Goal: Task Accomplishment & Management: Use online tool/utility

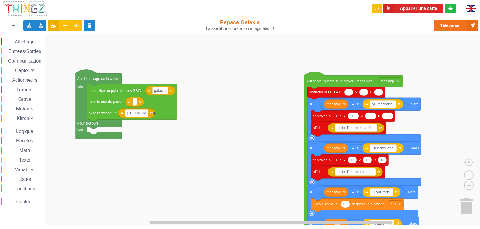
click at [272, 42] on div "Affichage Entrées/Sorties Communication Capteurs Actionneurs Robots Grove Moteu…" at bounding box center [242, 129] width 484 height 191
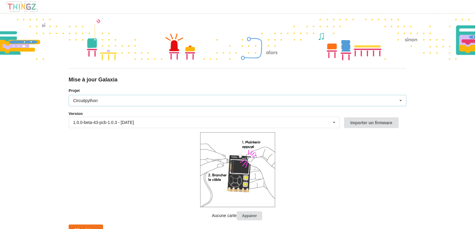
click at [197, 101] on div "Circuitpython Micropython Circuitpython" at bounding box center [238, 100] width 338 height 11
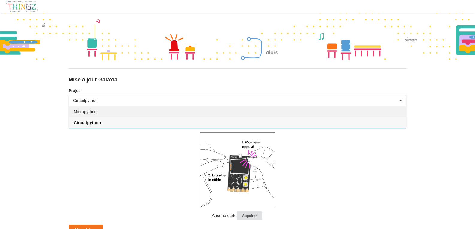
click at [97, 111] on span "Micropython" at bounding box center [85, 111] width 23 height 5
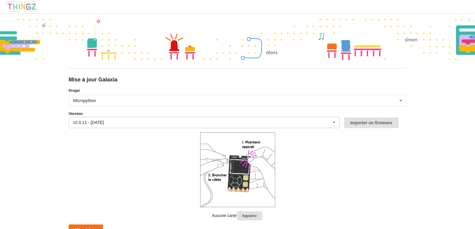
click at [161, 119] on div "v2.0.11 - 22/09/2025 v2.0.11 - 22/09/2025 v2.0.10 - 15/09/2025 v2.0.9 - 09/09/2…" at bounding box center [204, 122] width 271 height 11
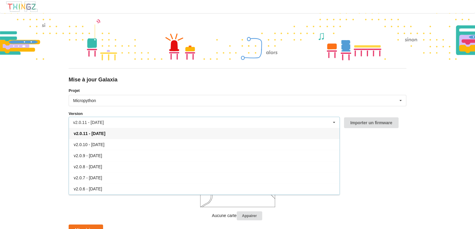
click at [161, 119] on div "v2.0.11 - 22/09/2025 v2.0.11 - 22/09/2025 v2.0.10 - 15/09/2025 v2.0.9 - 09/09/2…" at bounding box center [204, 122] width 271 height 11
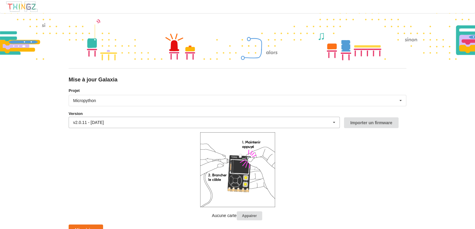
scroll to position [6, 0]
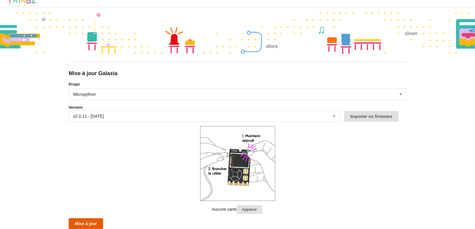
click at [95, 223] on button "Mise à jour" at bounding box center [86, 223] width 34 height 11
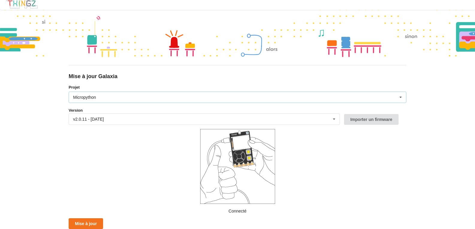
click at [165, 99] on div "Micropython Micropython Circuitpython" at bounding box center [238, 97] width 338 height 11
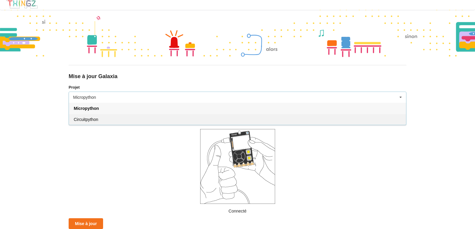
click at [107, 118] on div "Circuitpython" at bounding box center [237, 119] width 337 height 11
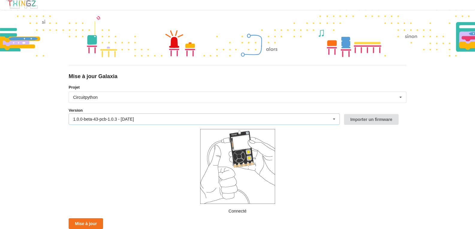
click at [261, 121] on div "1.0.0-beta-43-pcb-1.0.3 - 15/09/2025 1.0.0-beta-43-pcb-1.0.3 - 15/09/2025 1.0.0…" at bounding box center [204, 119] width 271 height 11
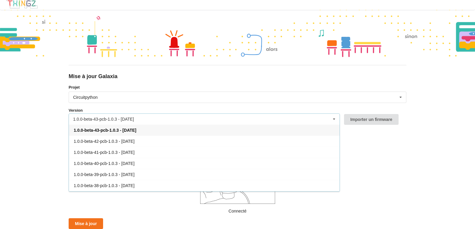
click at [261, 121] on div "1.0.0-beta-43-pcb-1.0.3 - 15/09/2025 1.0.0-beta-43-pcb-1.0.3 - 15/09/2025 1.0.0…" at bounding box center [204, 119] width 271 height 11
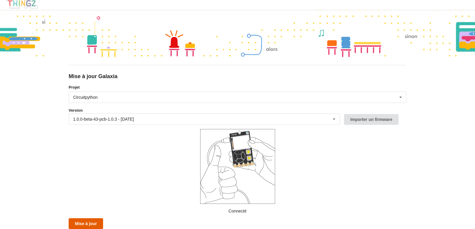
click at [82, 224] on button "Mise à jour" at bounding box center [86, 223] width 34 height 11
click at [91, 94] on div "Circuitpython Micropython Circuitpython" at bounding box center [238, 97] width 338 height 11
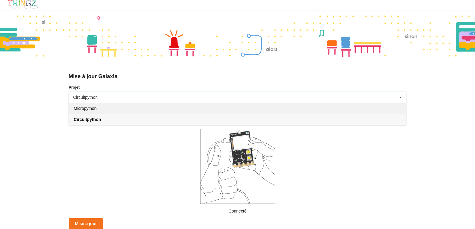
click at [91, 107] on span "Micropython" at bounding box center [85, 108] width 23 height 5
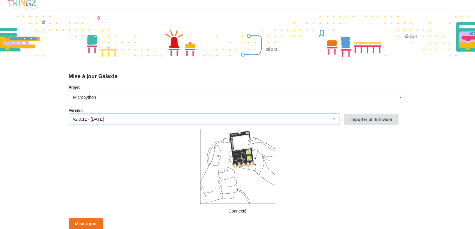
click at [93, 116] on div "v2.0.11 - 22/09/2025 v2.0.11 - 22/09/2025 v2.0.10 - 15/09/2025 v2.0.9 - 09/09/2…" at bounding box center [204, 119] width 271 height 11
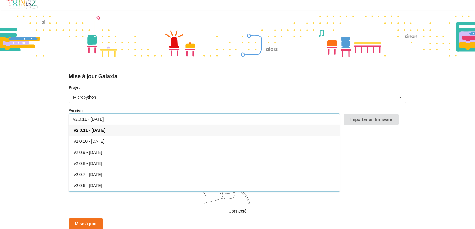
click at [93, 116] on div "v2.0.11 - 22/09/2025 v2.0.11 - 22/09/2025 v2.0.10 - 15/09/2025 v2.0.9 - 09/09/2…" at bounding box center [204, 119] width 271 height 11
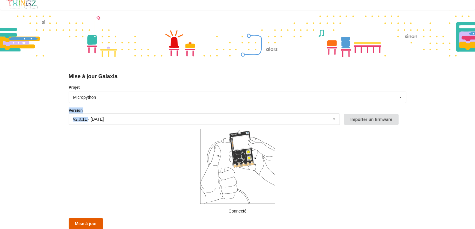
click at [96, 224] on button "Mise à jour" at bounding box center [86, 223] width 34 height 11
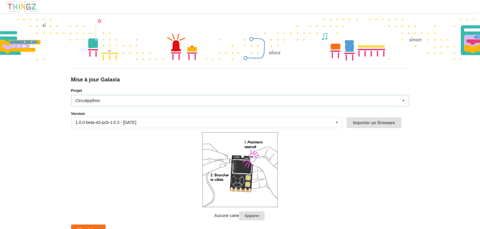
click at [131, 100] on div "Circuitpython Micropython Circuitpython" at bounding box center [240, 100] width 338 height 11
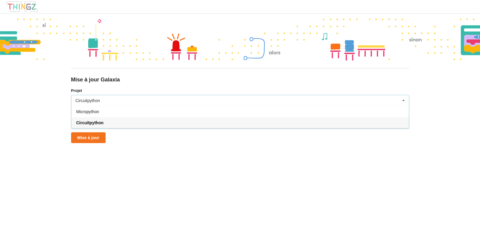
click at [131, 100] on div "Circuitpython Micropython Circuitpython" at bounding box center [240, 100] width 338 height 11
click at [122, 125] on div "1.0.0-beta-43-pcb-1.0.3 - [DATE]" at bounding box center [106, 122] width 61 height 4
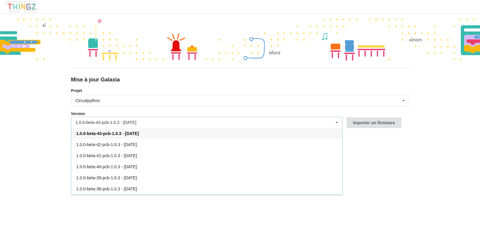
click at [122, 125] on div "1.0.0-beta-43-pcb-1.0.3 - [DATE]" at bounding box center [106, 122] width 61 height 4
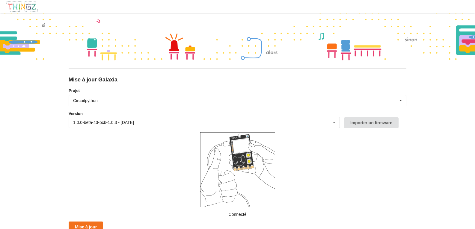
scroll to position [3, 0]
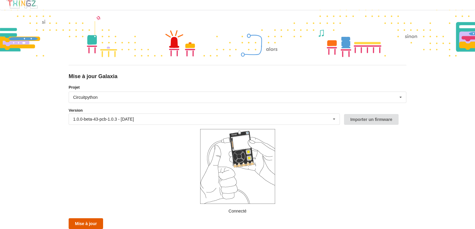
click at [93, 224] on button "Mise à jour" at bounding box center [86, 223] width 34 height 11
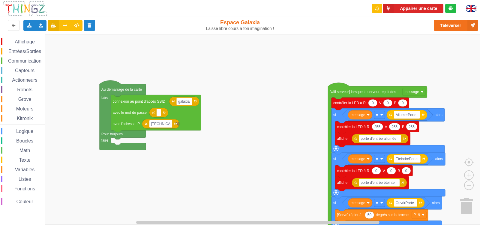
click at [102, 35] on div "Affichage Entrées/Sorties Communication Capteurs Actionneurs Robots Grove Moteu…" at bounding box center [242, 129] width 484 height 191
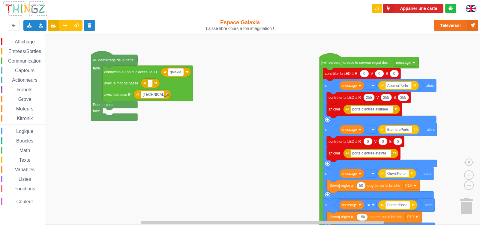
click at [194, 50] on div "Affichage Entrées/Sorties Communication Capteurs Actionneurs Robots Grove Moteu…" at bounding box center [242, 129] width 484 height 191
click at [404, 6] on button "Appairer une carte" at bounding box center [412, 8] width 61 height 9
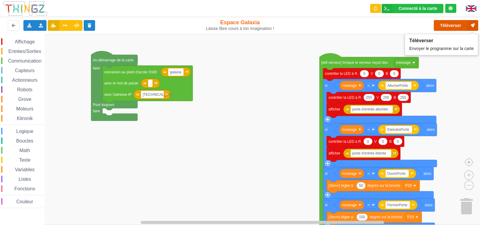
click at [452, 26] on button "Téléverser" at bounding box center [455, 25] width 44 height 11
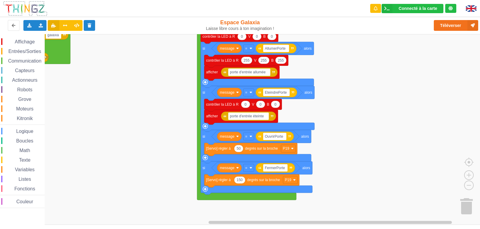
click at [169, 147] on rect "Espace de travail de Blocky" at bounding box center [242, 129] width 484 height 191
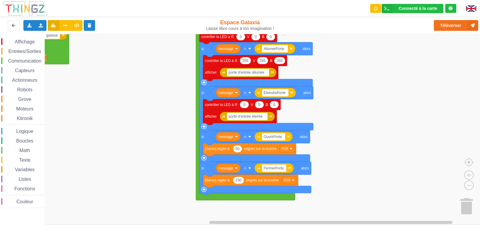
click at [24, 141] on span "Boucles" at bounding box center [24, 140] width 19 height 5
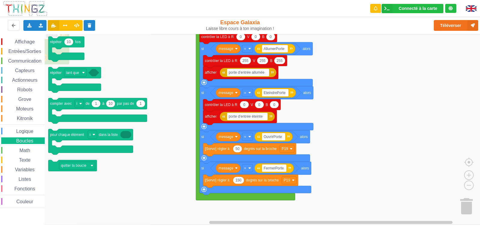
click at [29, 99] on span "Grove" at bounding box center [24, 99] width 15 height 5
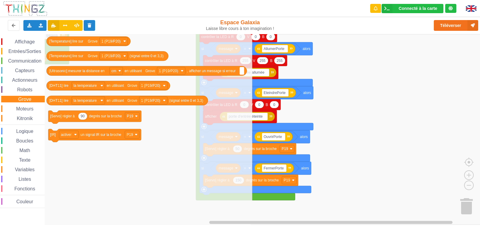
click at [29, 134] on div "Logique" at bounding box center [22, 131] width 43 height 7
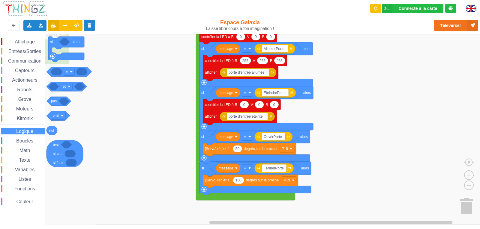
click at [34, 53] on span "Entrées/Sorties" at bounding box center [24, 51] width 34 height 5
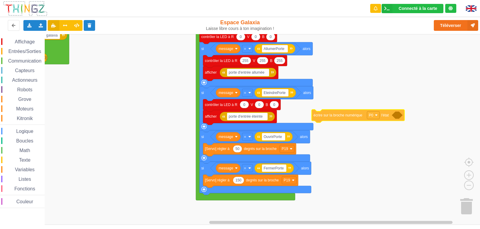
click at [344, 116] on div "Affichage Entrées/Sorties Communication Capteurs Actionneurs Robots Grove Moteu…" at bounding box center [242, 129] width 484 height 191
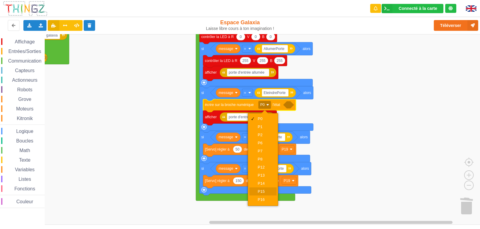
scroll to position [15, 0]
click at [265, 190] on div "P19" at bounding box center [264, 192] width 14 height 4
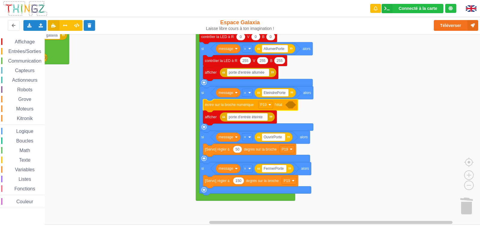
click at [31, 54] on div "Entrées/Sorties" at bounding box center [22, 51] width 43 height 7
click at [309, 107] on div "Affichage Entrées/Sorties Communication Capteurs Actionneurs Robots Grove Moteu…" at bounding box center [242, 129] width 484 height 191
click at [305, 106] on image "Espace de travail de Blocky" at bounding box center [304, 105] width 3 height 3
click at [297, 126] on div "BAS" at bounding box center [300, 127] width 14 height 4
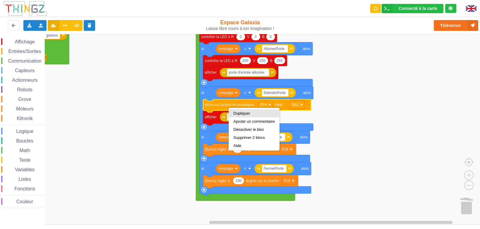
click at [238, 111] on div "Dupliquer" at bounding box center [254, 113] width 50 height 8
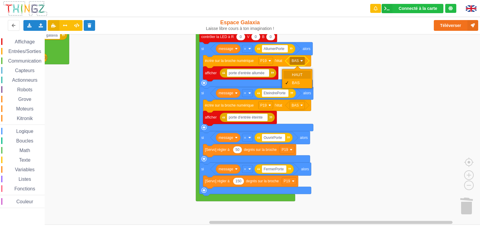
click at [296, 72] on div "HAUT" at bounding box center [296, 75] width 27 height 8
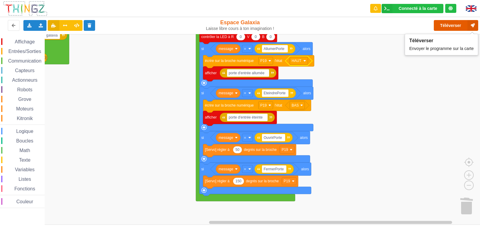
click at [438, 25] on button "Téléverser" at bounding box center [455, 25] width 44 height 11
click at [448, 23] on button "Téléverser" at bounding box center [455, 25] width 44 height 11
click at [270, 64] on rect "Espace de travail de Blocky" at bounding box center [265, 61] width 14 height 8
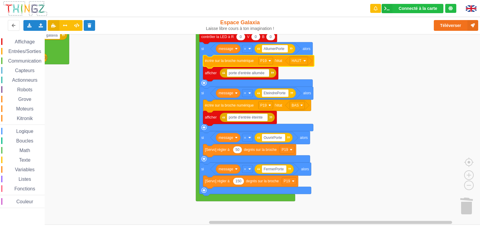
click at [325, 97] on rect "Espace de travail de Blocky" at bounding box center [242, 129] width 484 height 191
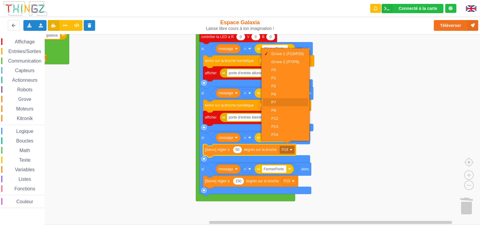
click at [279, 102] on div "P7" at bounding box center [287, 102] width 32 height 4
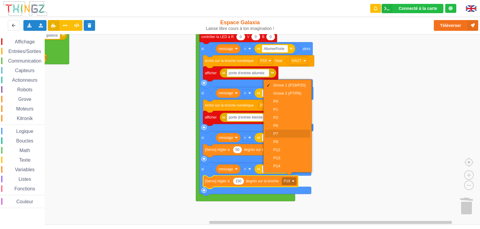
click at [284, 132] on div "P7" at bounding box center [289, 134] width 32 height 4
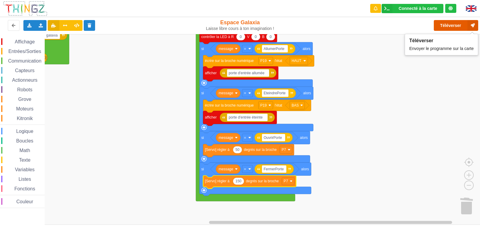
click at [442, 23] on button "Téléverser" at bounding box center [455, 25] width 44 height 11
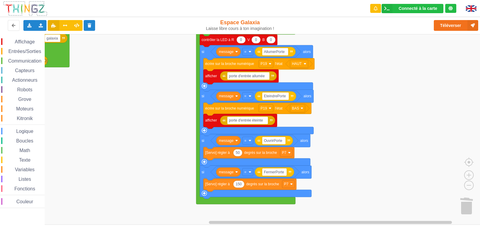
click at [341, 166] on rect "Espace de travail de Blocky" at bounding box center [242, 129] width 484 height 191
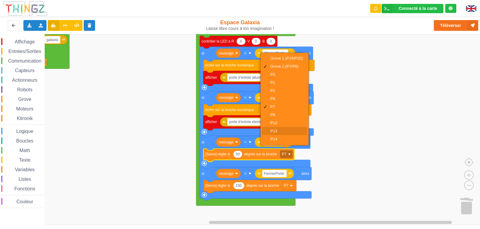
scroll to position [31, 0]
click at [282, 132] on div "P19" at bounding box center [286, 132] width 32 height 4
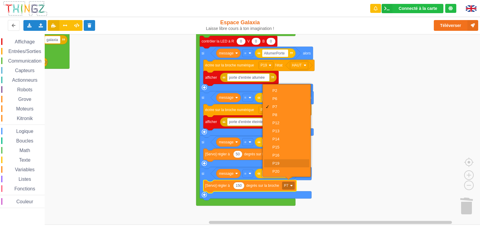
click at [292, 164] on div "P19" at bounding box center [288, 163] width 32 height 4
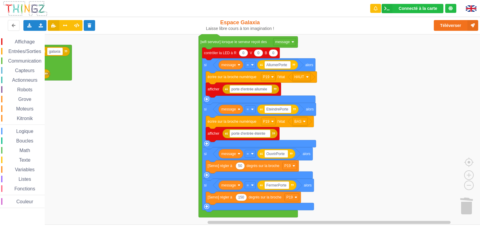
click at [331, 190] on rect "Espace de travail de Blocky" at bounding box center [242, 129] width 484 height 191
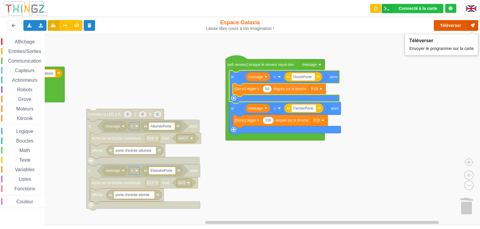
click at [447, 27] on button "Téléverser" at bounding box center [455, 25] width 44 height 11
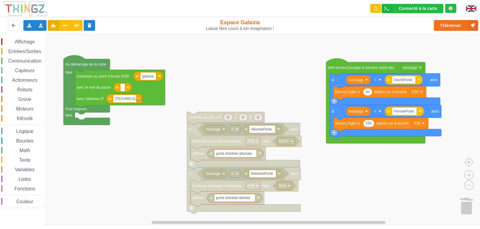
click at [229, 92] on div "Affichage Entrées/Sorties Communication Capteurs Actionneurs Robots Grove Moteu…" at bounding box center [242, 129] width 484 height 191
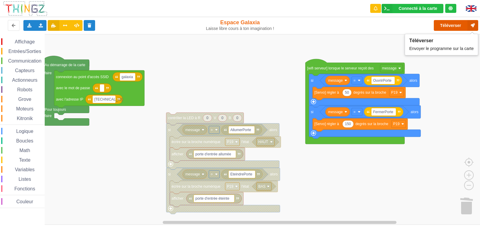
click at [441, 24] on button "Téléverser" at bounding box center [455, 25] width 44 height 11
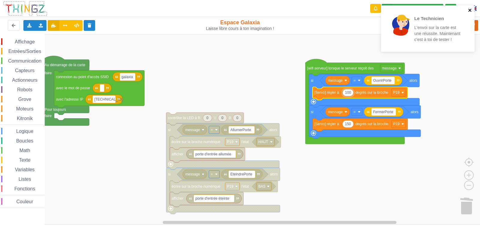
type input "100"
click at [468, 10] on icon "close" at bounding box center [470, 10] width 4 height 5
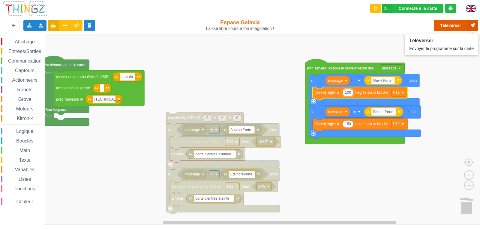
click at [456, 26] on button "Téléverser" at bounding box center [455, 25] width 44 height 11
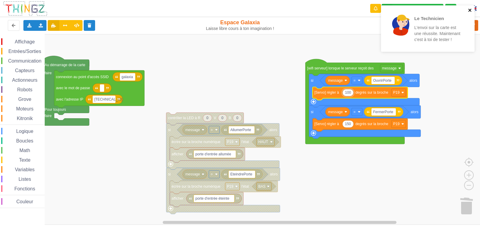
click at [469, 11] on icon "close" at bounding box center [470, 10] width 4 height 5
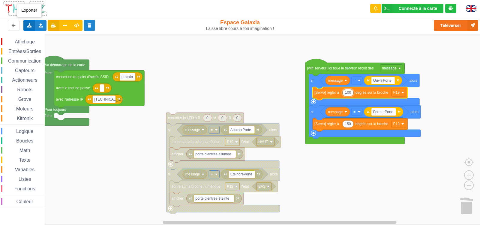
click at [26, 29] on div "Exporter l'assemblage de blocs Exporter l'assemblage de blocs au format Python" at bounding box center [29, 25] width 12 height 11
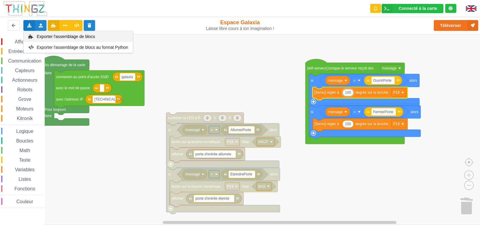
click at [74, 39] on div "Exporter l'assemblage de blocs" at bounding box center [78, 36] width 109 height 11
